Goal: Task Accomplishment & Management: Manage account settings

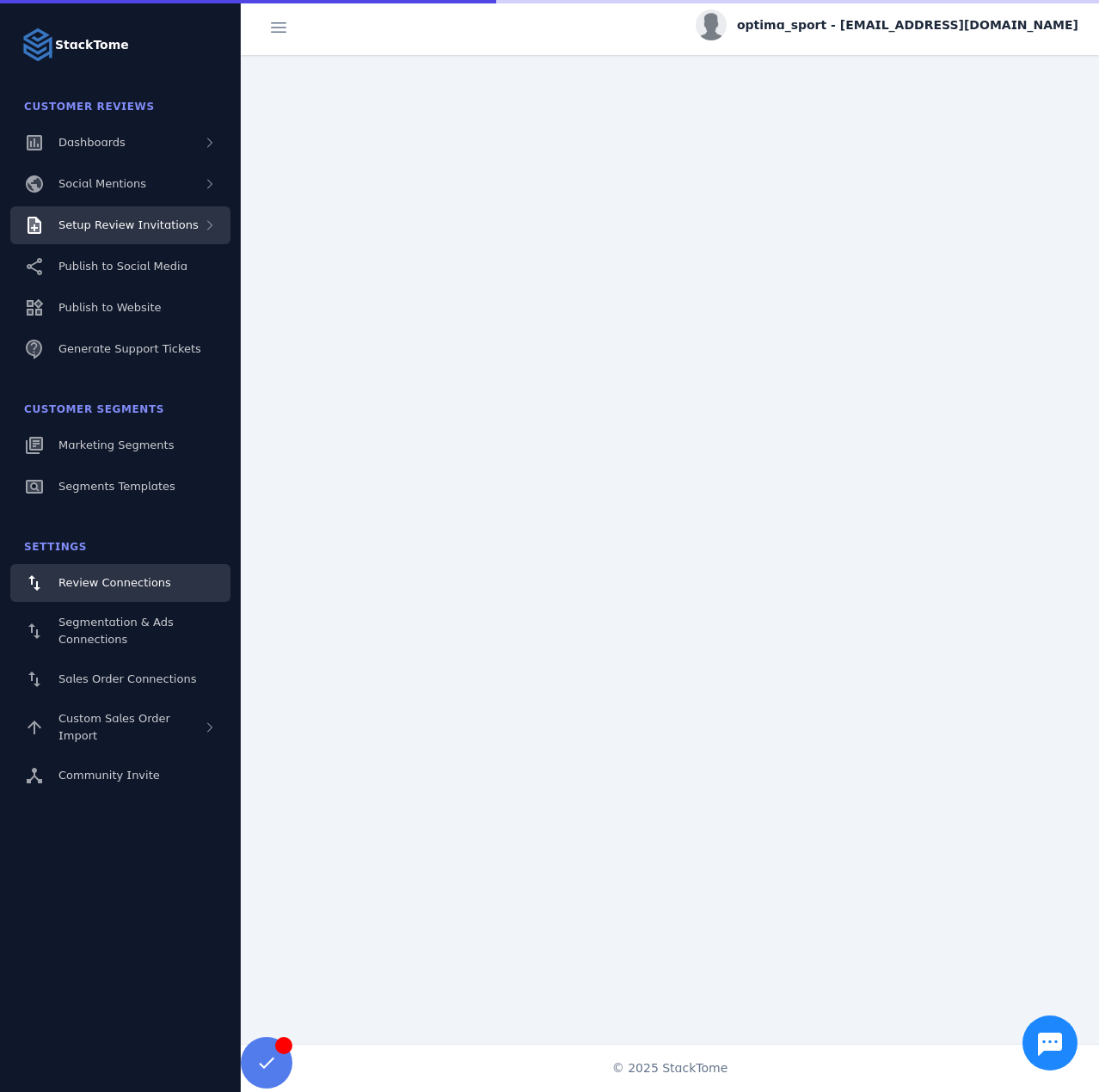
click at [133, 241] on div "Setup Review Invitations" at bounding box center [120, 226] width 220 height 38
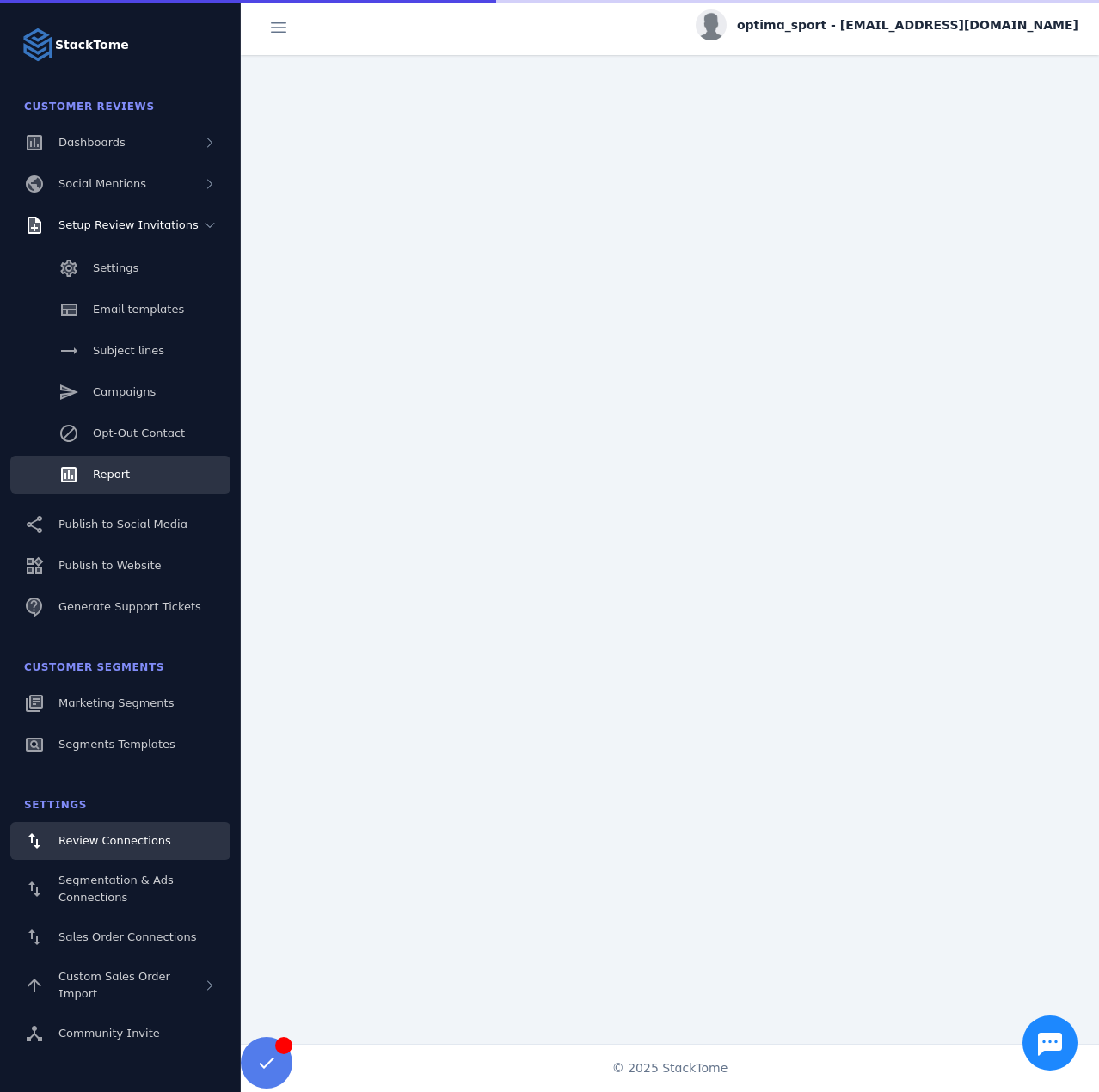
click at [115, 464] on link "Report" at bounding box center [120, 475] width 220 height 38
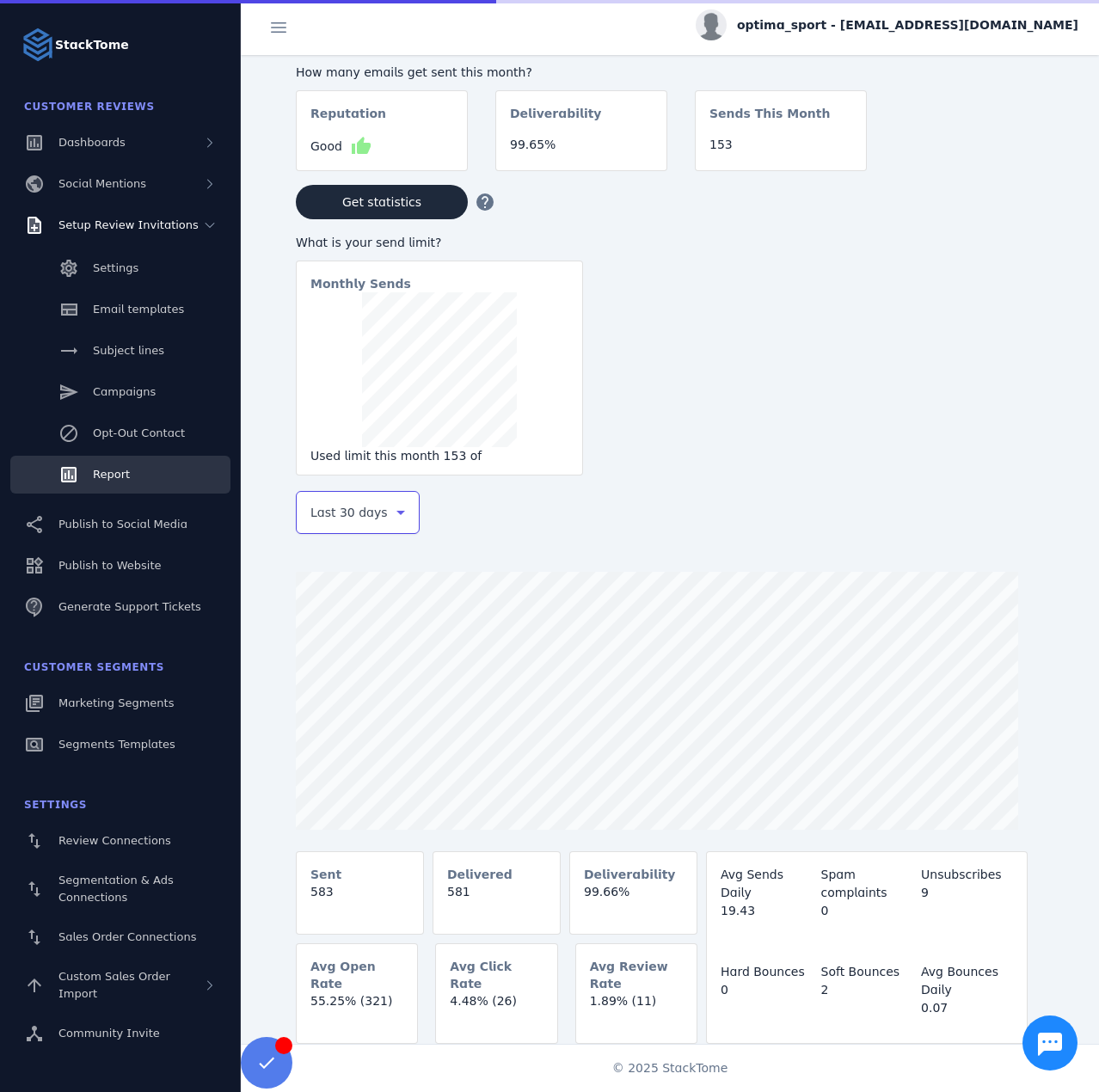
click at [358, 512] on span "Last 30 days" at bounding box center [349, 512] width 77 height 21
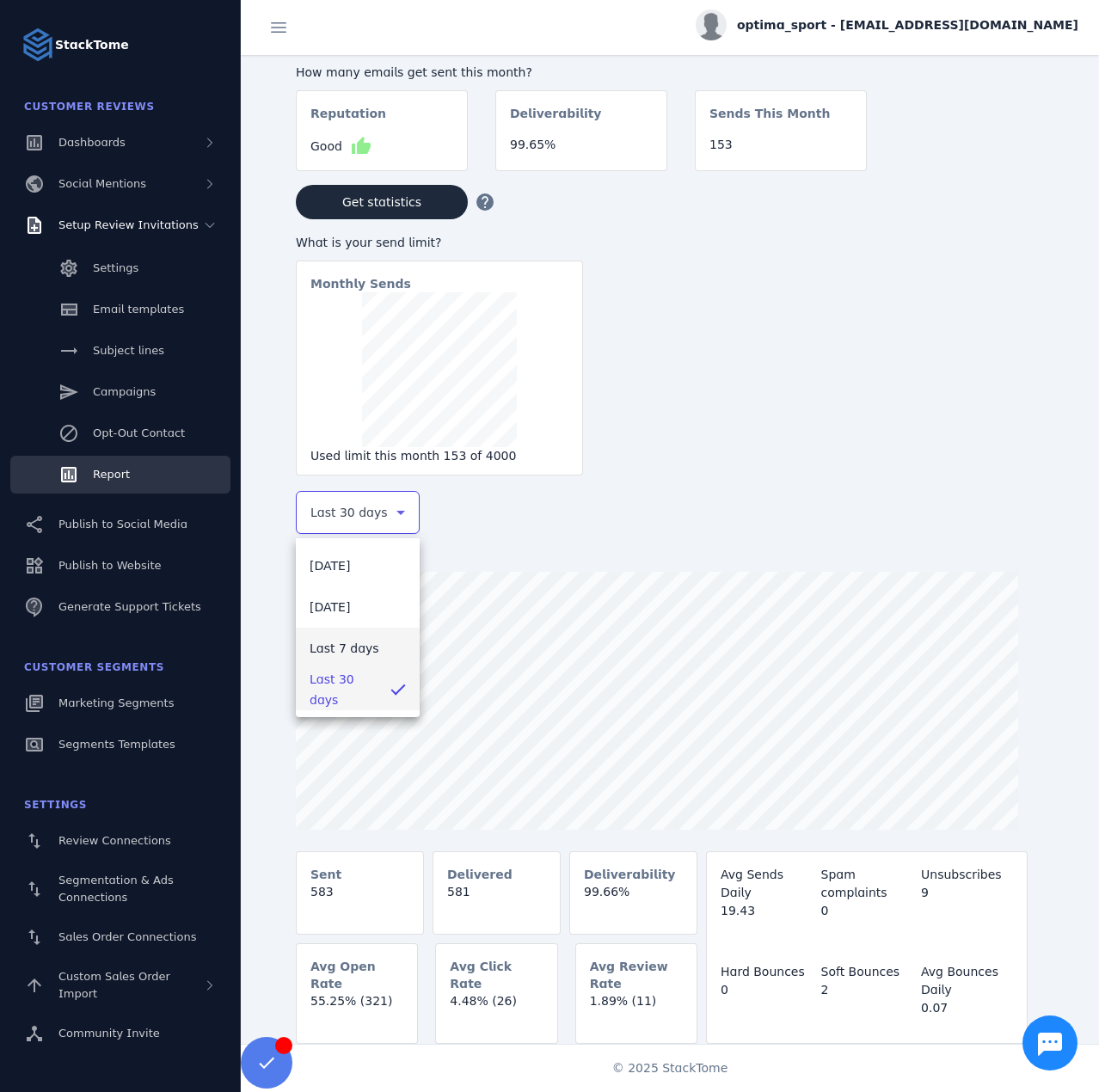
click at [340, 642] on span "Last 7 days" at bounding box center [344, 648] width 70 height 21
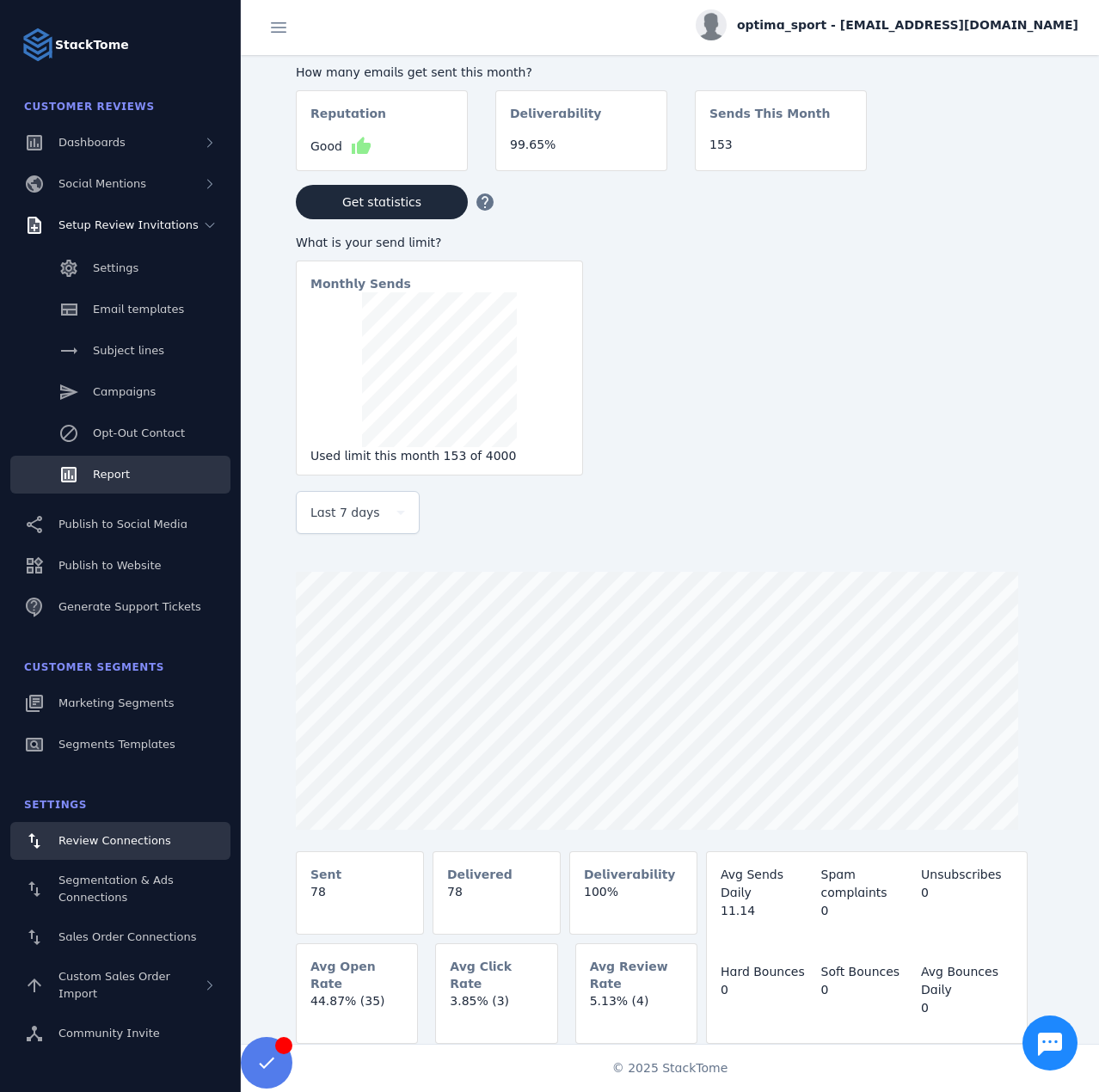
click at [128, 829] on link "Review Connections" at bounding box center [120, 841] width 220 height 38
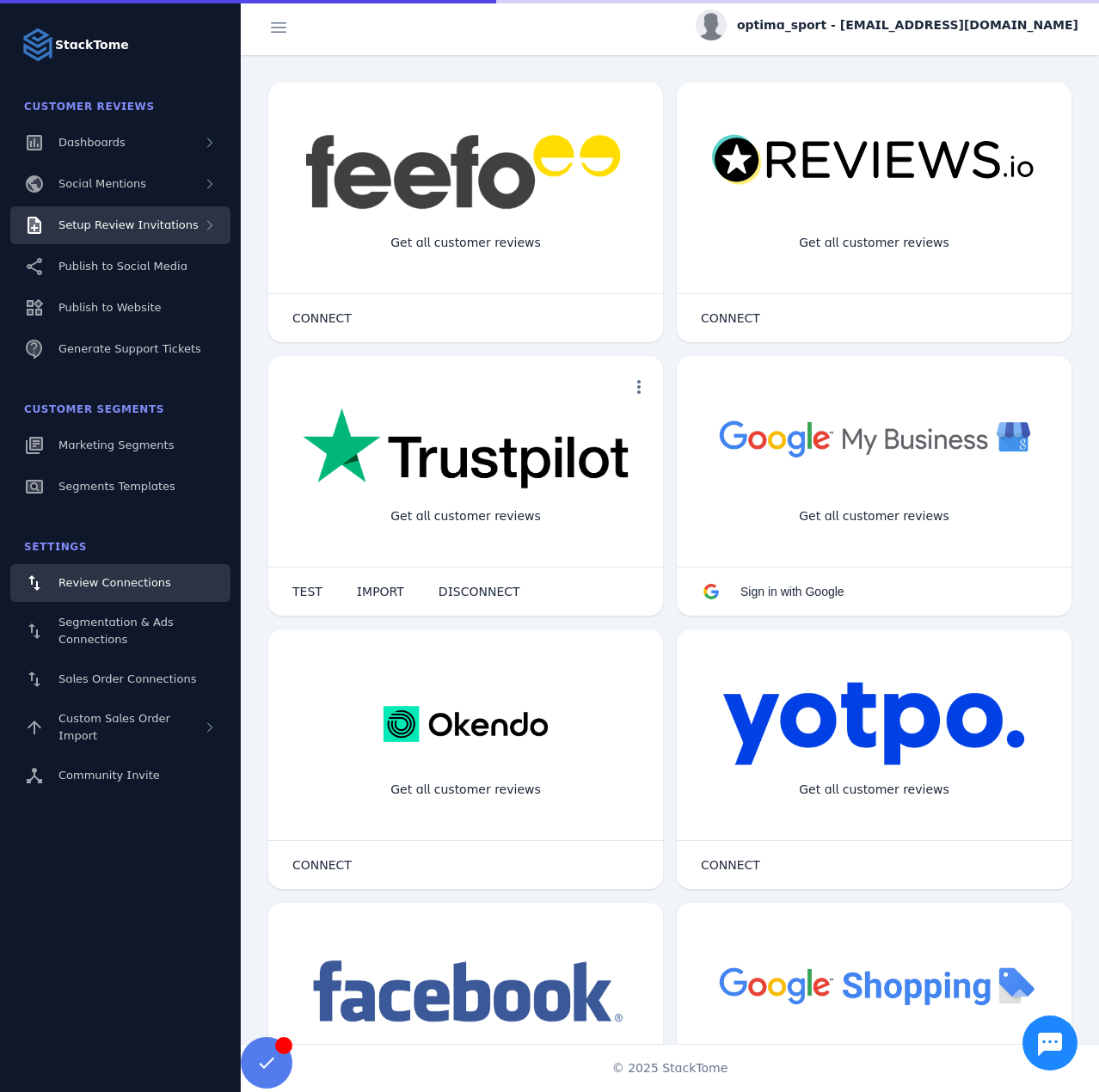
click at [142, 228] on span "Setup Review Invitations" at bounding box center [129, 224] width 140 height 13
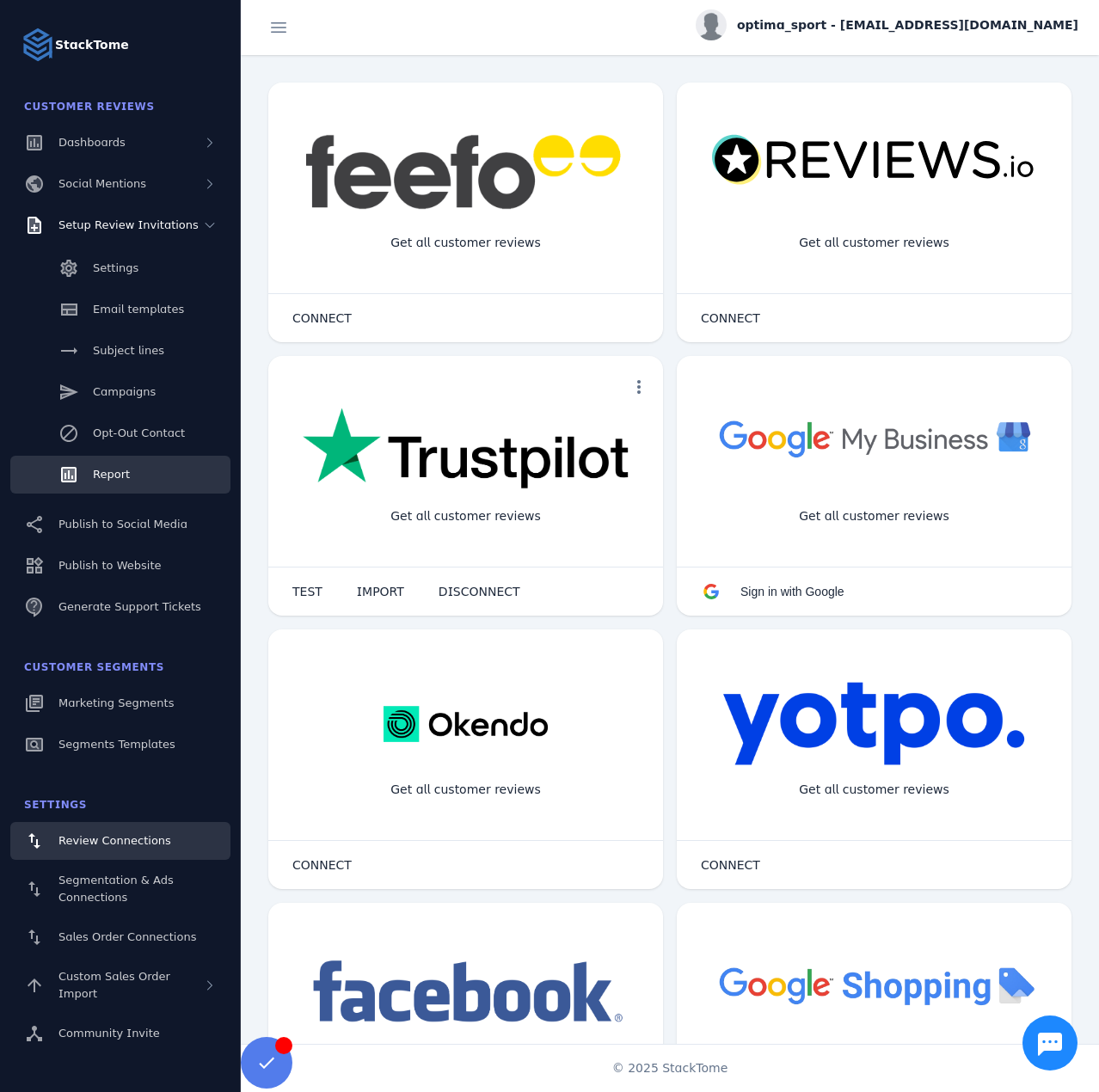
click at [155, 472] on link "Report" at bounding box center [120, 475] width 220 height 38
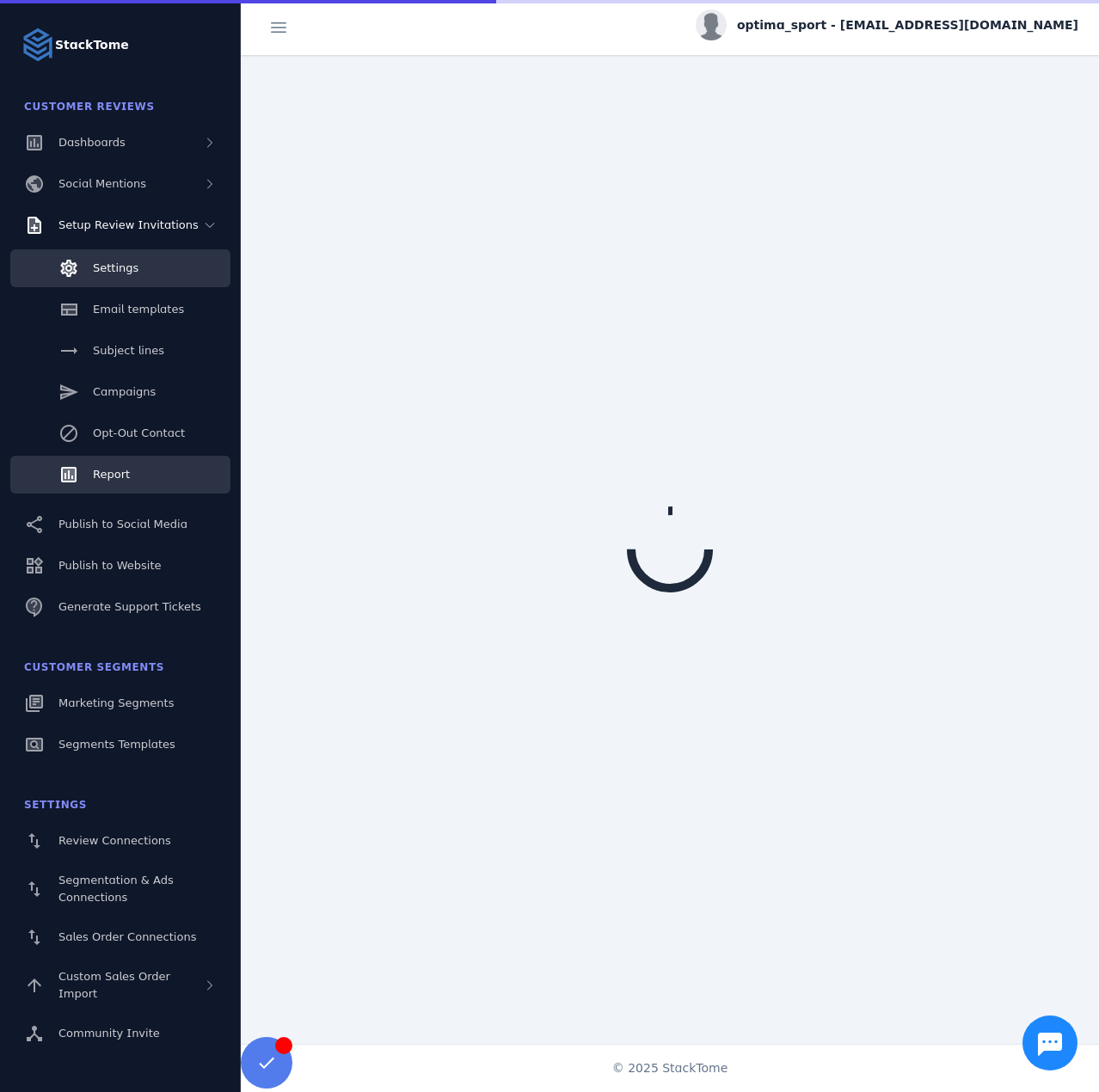
click at [119, 282] on link "Settings" at bounding box center [120, 268] width 220 height 38
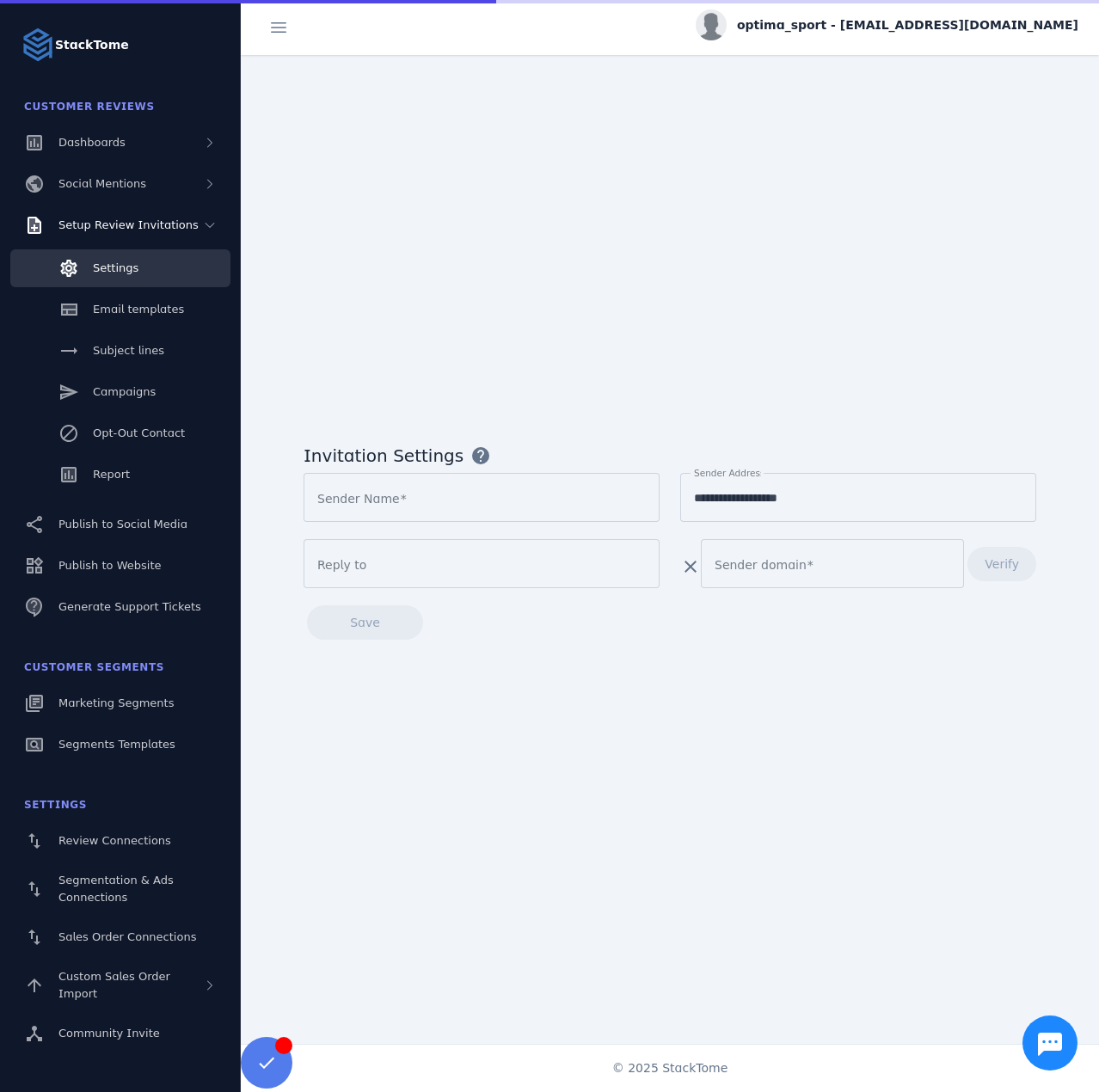
type input "**********"
click at [954, 30] on span "optima_sport - cs_optima@stacktome.com" at bounding box center [908, 25] width 342 height 18
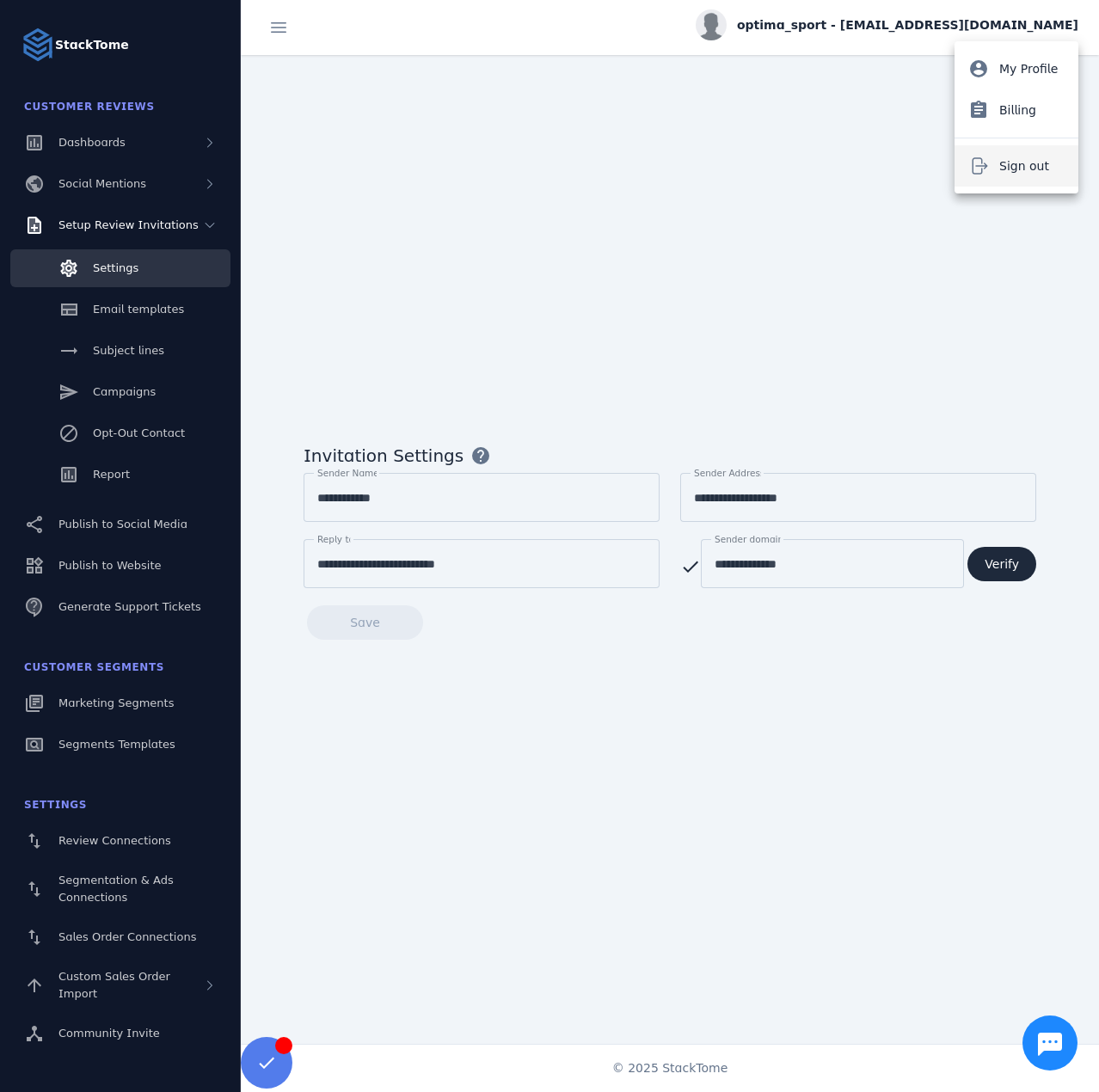
click at [1005, 169] on span "Sign out" at bounding box center [1025, 166] width 50 height 21
